Goal: Transaction & Acquisition: Subscribe to service/newsletter

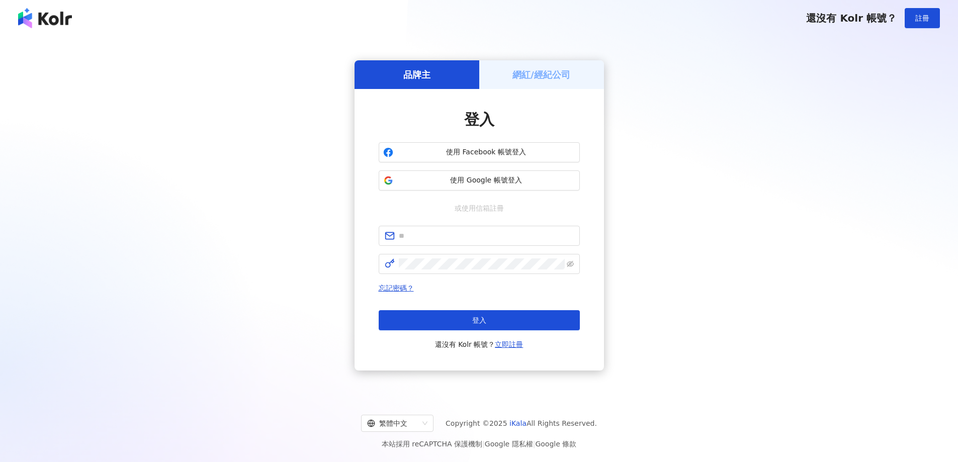
click at [546, 73] on h5 "網紅/經紀公司" at bounding box center [542, 74] width 58 height 13
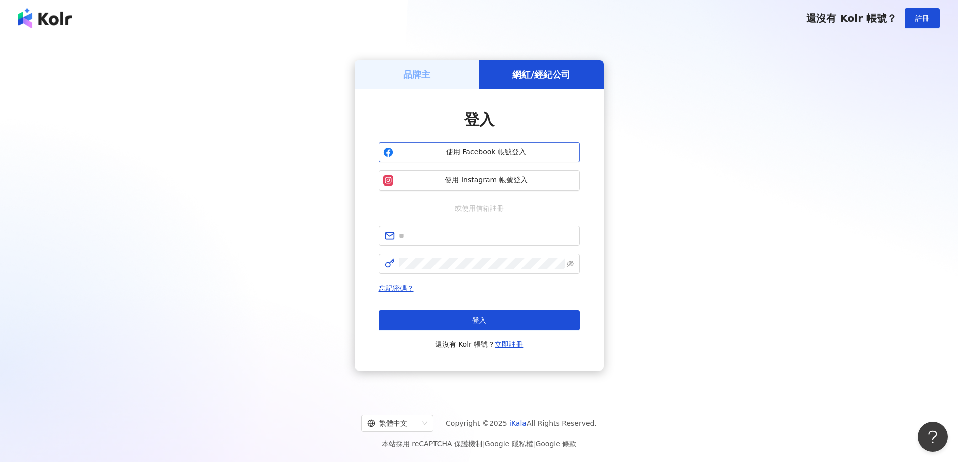
click at [557, 147] on span "使用 Facebook 帳號登入" at bounding box center [486, 152] width 178 height 10
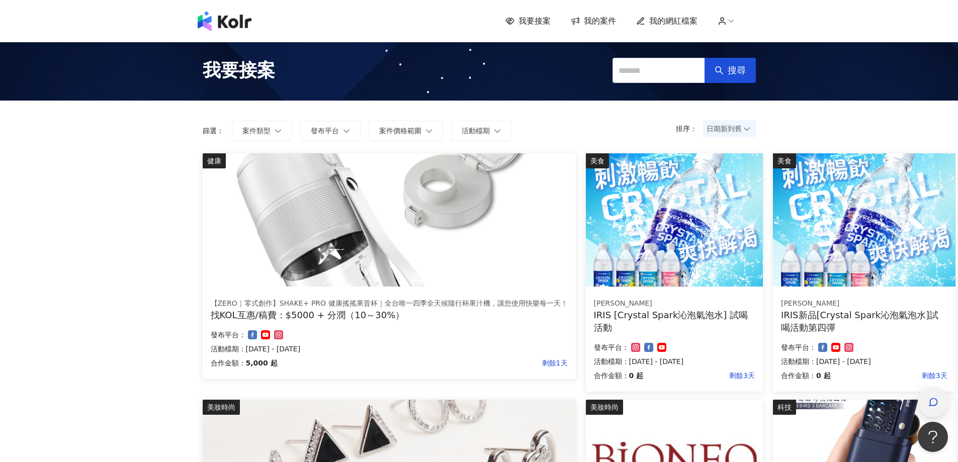
click at [929, 399] on icon "button" at bounding box center [934, 402] width 10 height 10
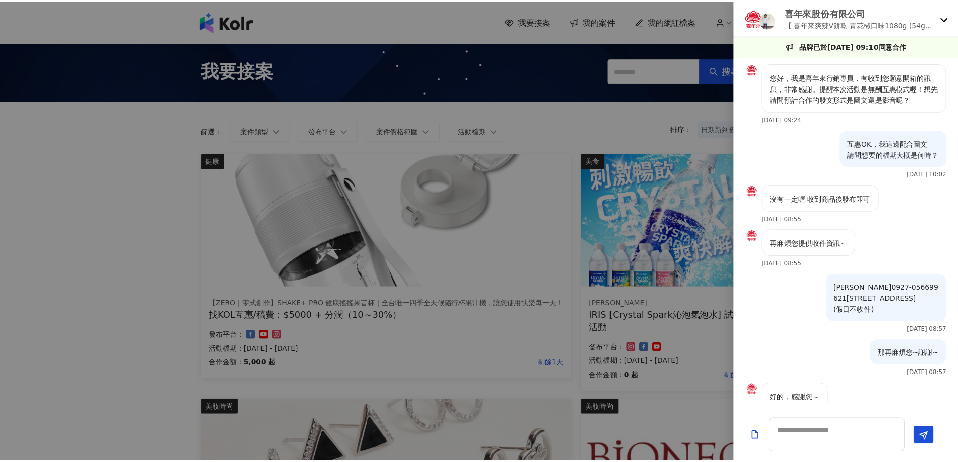
scroll to position [46, 0]
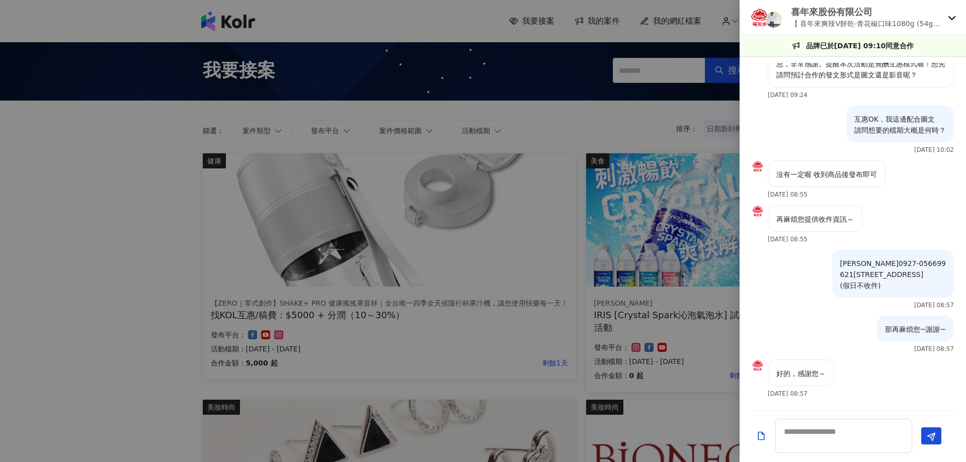
click at [55, 212] on div at bounding box center [483, 231] width 966 height 462
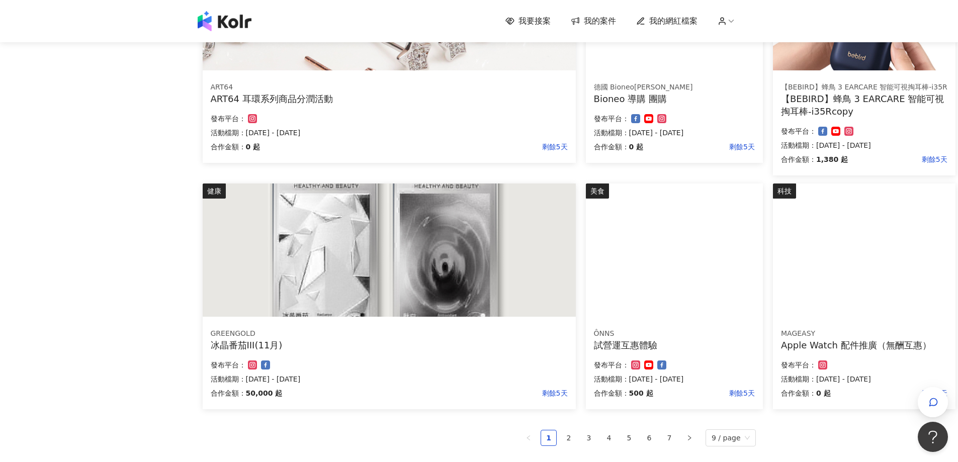
scroll to position [503, 0]
